Goal: Communication & Community: Answer question/provide support

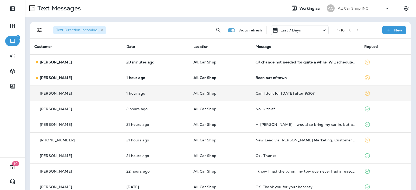
click at [268, 97] on td "Can I do it for tomorrow after 9:30?" at bounding box center [306, 94] width 109 height 16
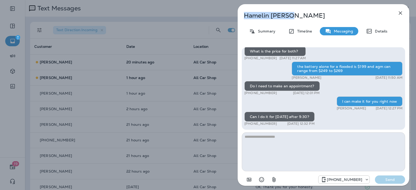
drag, startPoint x: 287, startPoint y: 16, endPoint x: 243, endPoint y: 15, distance: 43.5
click at [243, 15] on div "Hamelin Merejo" at bounding box center [315, 15] width 155 height 7
copy p "Hamelin Merejo"
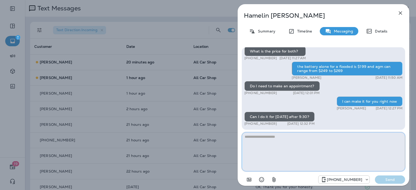
click at [257, 145] on textarea at bounding box center [323, 151] width 163 height 39
type textarea "**********"
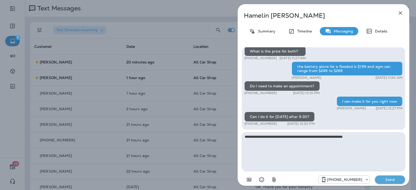
click at [384, 178] on p "Send" at bounding box center [390, 179] width 22 height 5
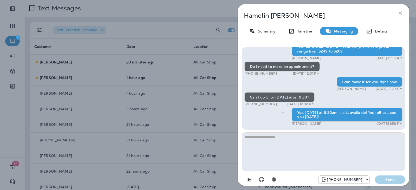
click at [401, 14] on icon "button" at bounding box center [401, 13] width 6 height 6
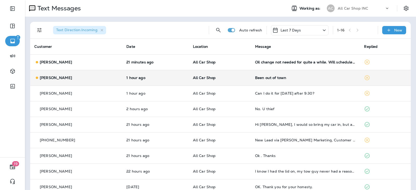
click at [226, 75] on td "All Car Shop" at bounding box center [220, 78] width 62 height 16
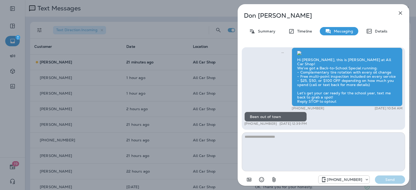
click at [263, 142] on textarea at bounding box center [323, 151] width 163 height 39
type textarea "**********"
click at [391, 180] on p "Send" at bounding box center [390, 179] width 22 height 5
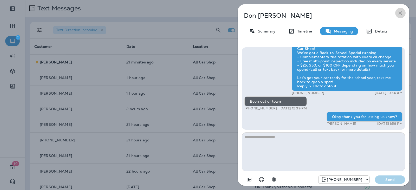
click at [400, 15] on icon "button" at bounding box center [401, 13] width 6 height 6
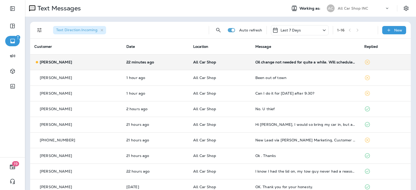
click at [229, 62] on p "All Car Shop" at bounding box center [220, 62] width 54 height 4
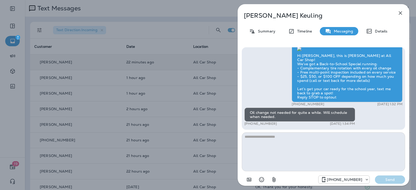
click at [265, 136] on textarea at bounding box center [323, 151] width 163 height 39
type textarea "**********"
click at [397, 181] on p "Send" at bounding box center [390, 179] width 22 height 5
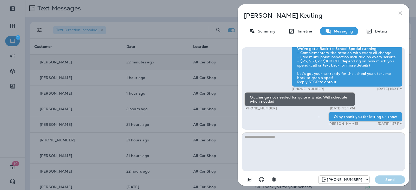
click at [403, 14] on icon "button" at bounding box center [401, 13] width 6 height 6
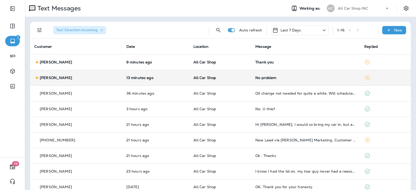
click at [230, 78] on p "All Car Shop" at bounding box center [221, 78] width 54 height 4
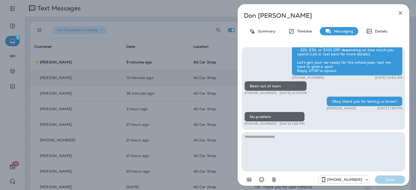
click at [264, 138] on textarea at bounding box center [323, 151] width 163 height 39
click at [256, 135] on textarea at bounding box center [323, 151] width 163 height 39
click at [256, 137] on textarea at bounding box center [323, 151] width 163 height 39
click at [401, 14] on icon "button" at bounding box center [400, 12] width 3 height 3
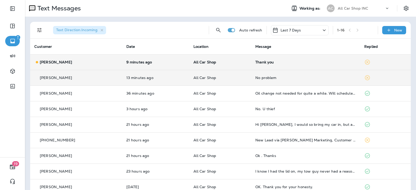
click at [282, 64] on div "Thank you" at bounding box center [306, 62] width 101 height 4
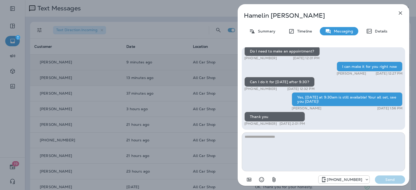
click at [277, 134] on textarea at bounding box center [323, 151] width 163 height 39
type textarea "**********"
click at [385, 179] on p "Send" at bounding box center [390, 179] width 22 height 5
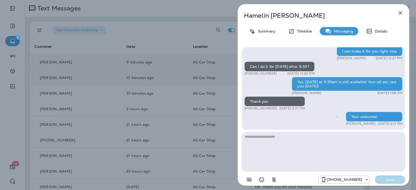
click at [398, 15] on icon "button" at bounding box center [401, 13] width 6 height 6
